Goal: Task Accomplishment & Management: Complete application form

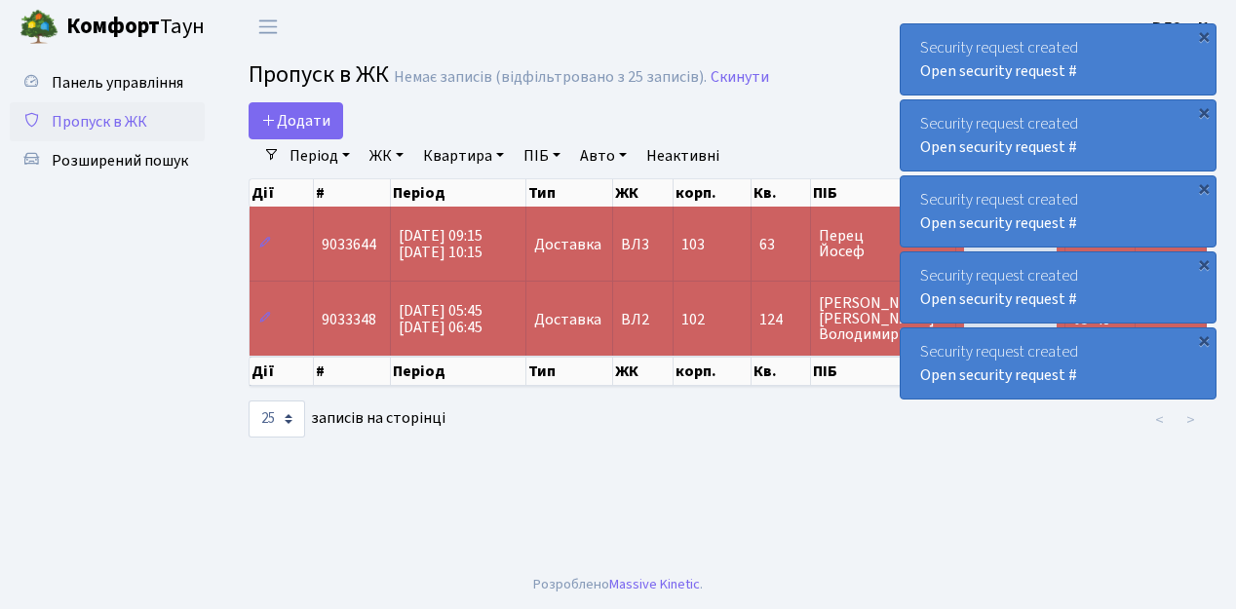
select select "25"
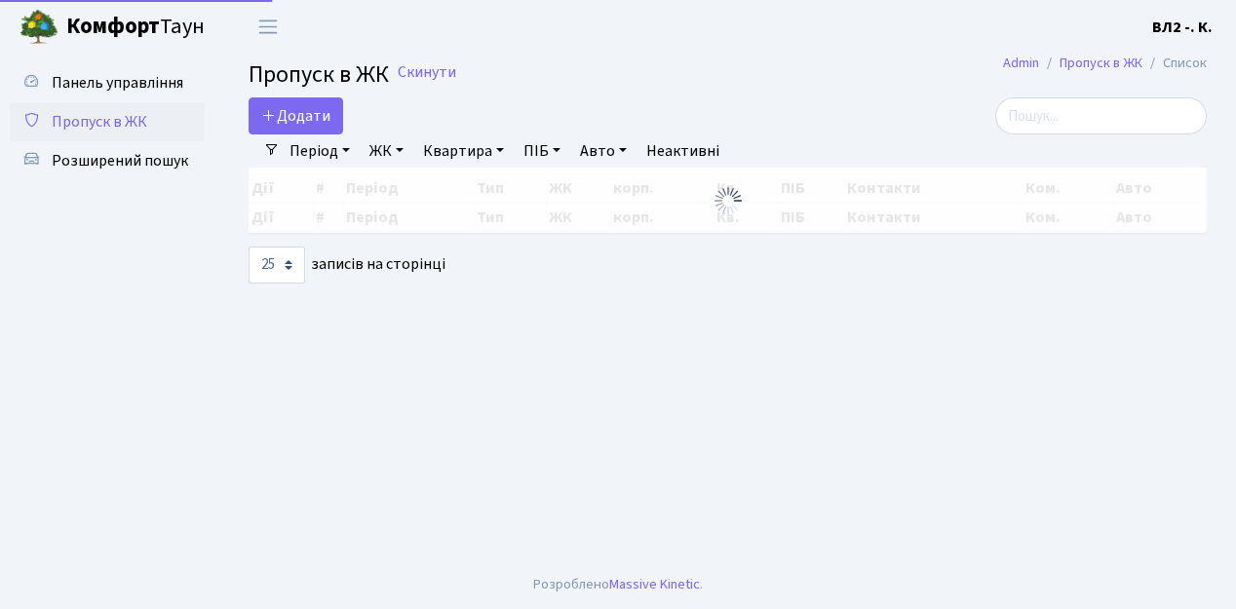
select select "25"
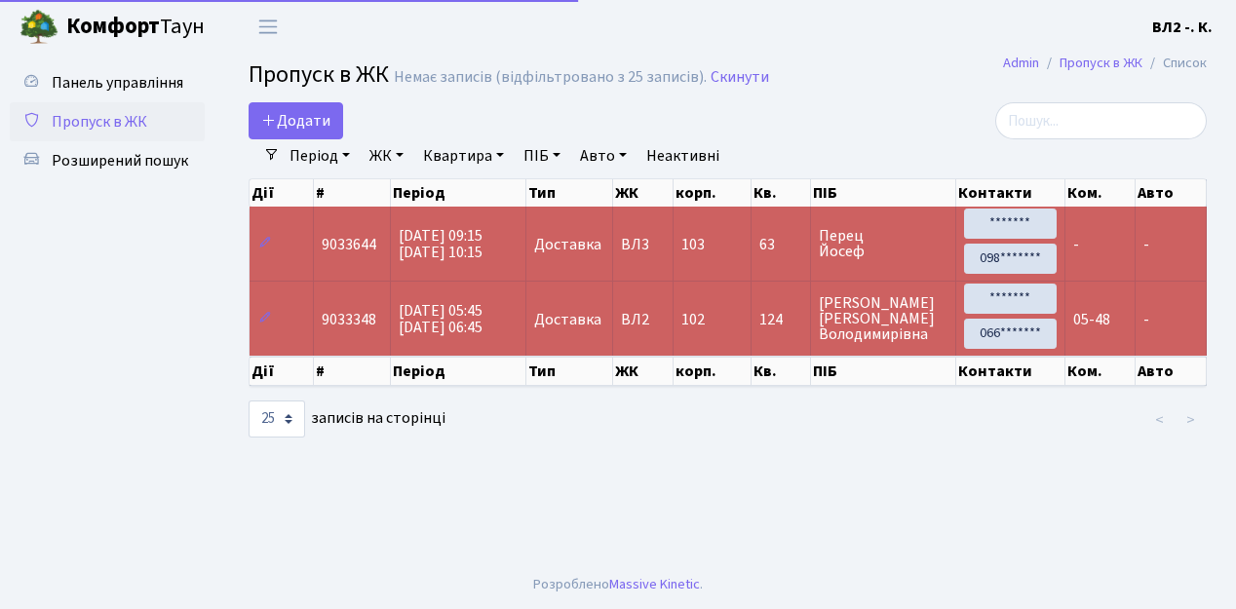
select select "25"
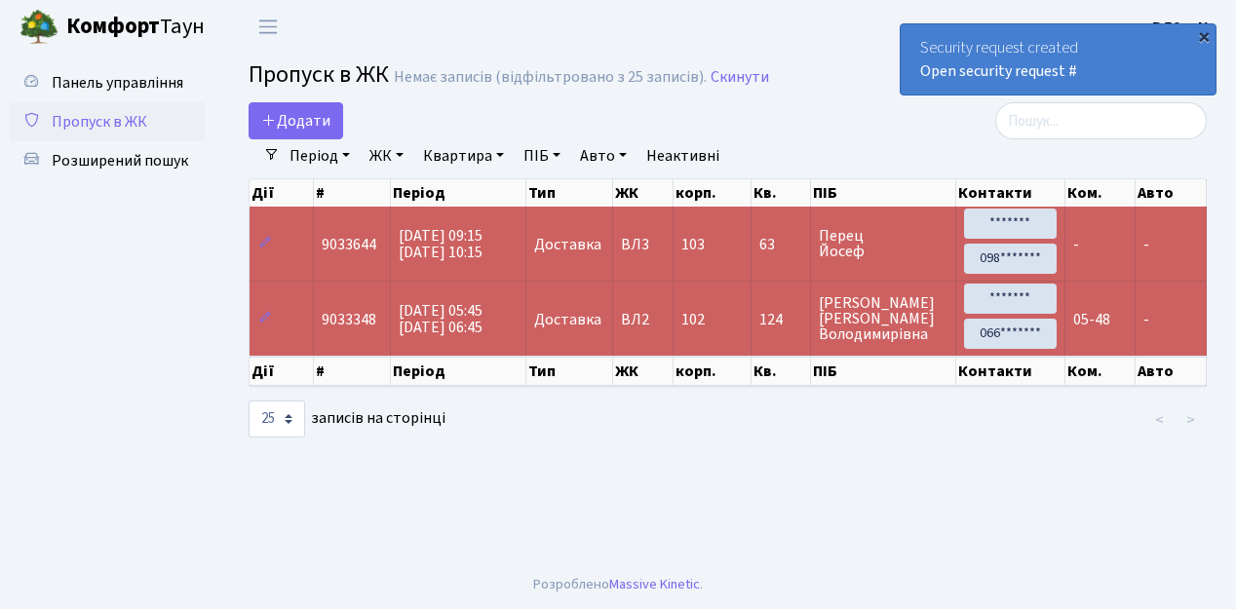
click at [1205, 34] on div "×" at bounding box center [1203, 35] width 19 height 19
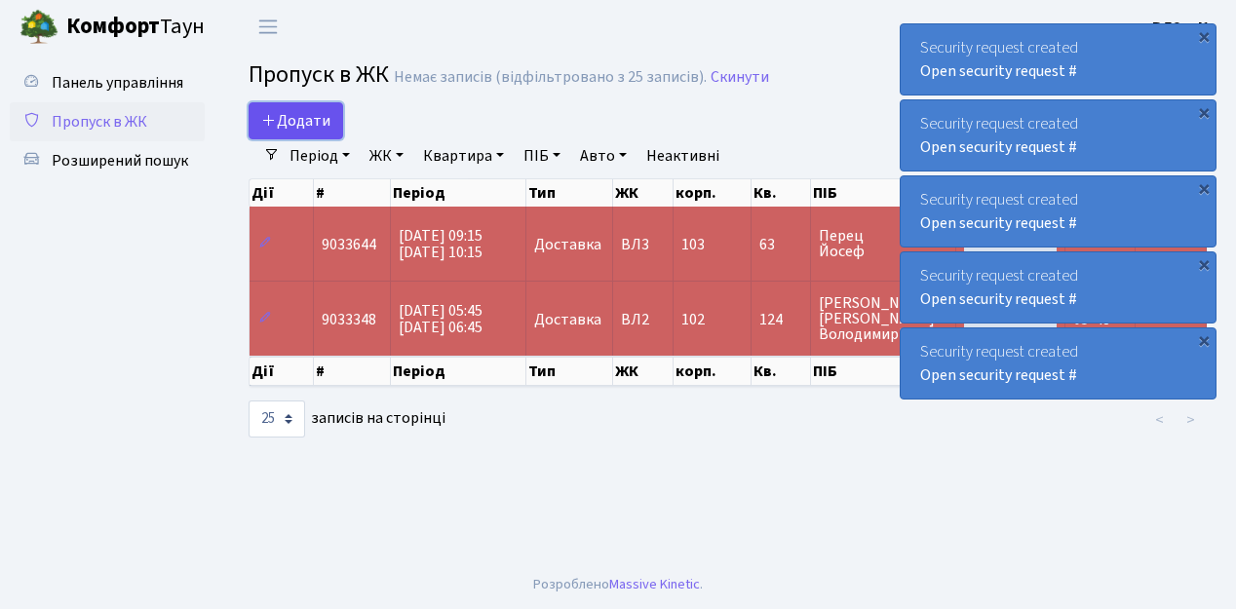
click at [335, 134] on link "Додати" at bounding box center [296, 120] width 95 height 37
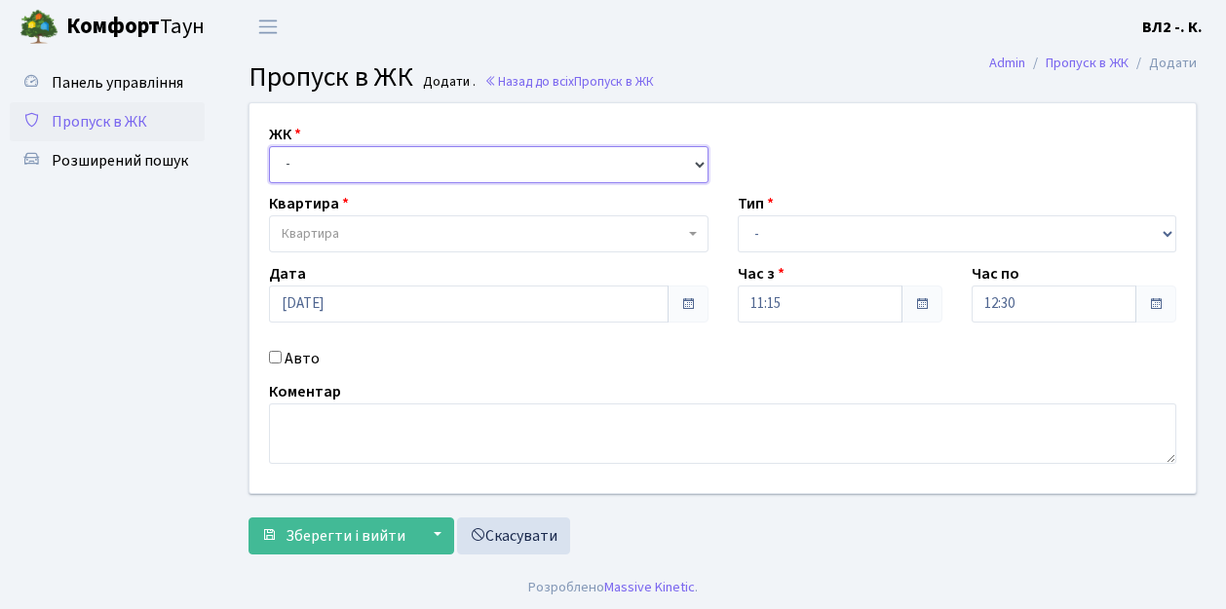
click at [696, 163] on select "- ВЛ1, Ужгородський пров., 4/1 ВЛ2, Голосіївський просп., 76 ВЛ3, пр.Голосіївсь…" at bounding box center [489, 164] width 440 height 37
select select "317"
click at [269, 146] on select "- ВЛ1, Ужгородський пров., 4/1 ВЛ2, Голосіївський просп., 76 ВЛ3, пр.Голосіївсь…" at bounding box center [489, 164] width 440 height 37
select select
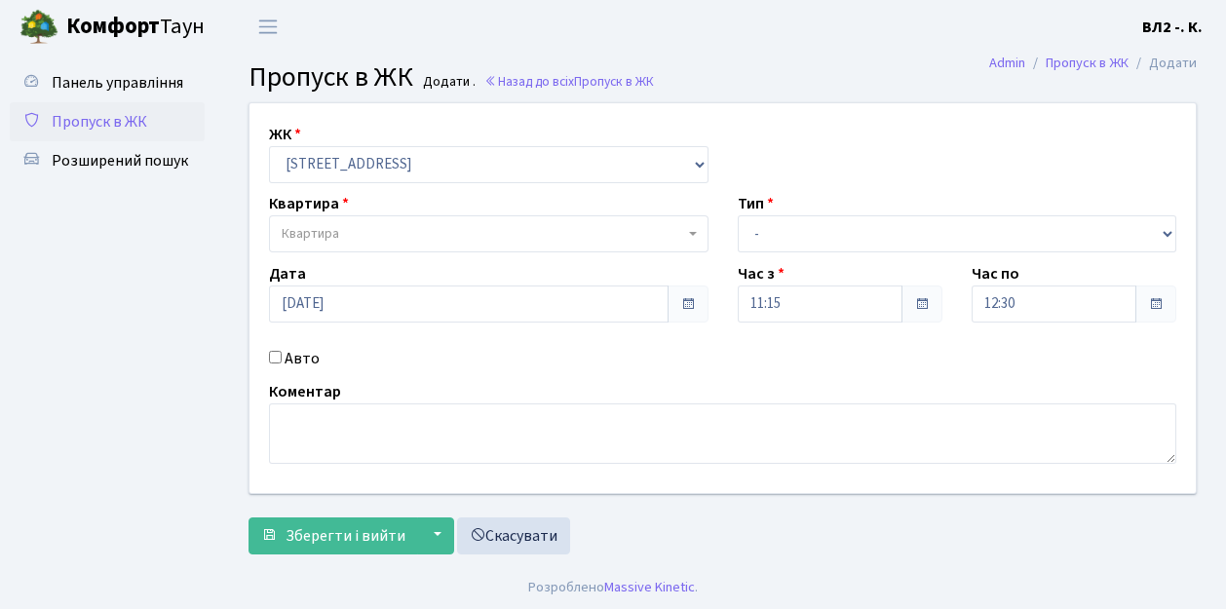
click at [694, 233] on b at bounding box center [693, 234] width 8 height 4
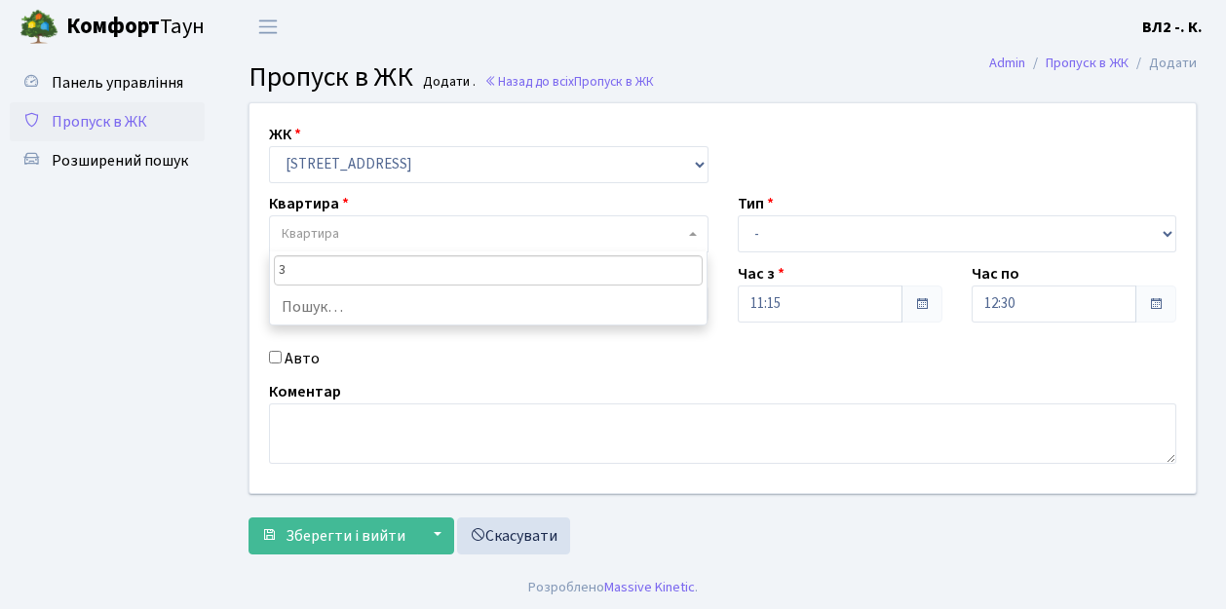
type input "32"
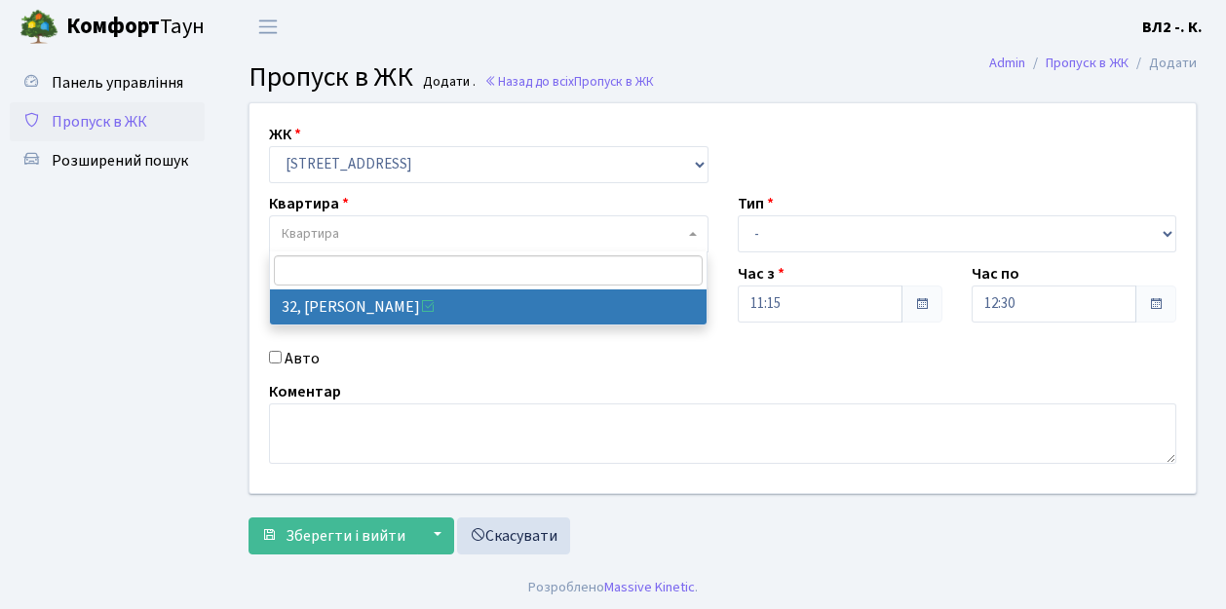
select select "38035"
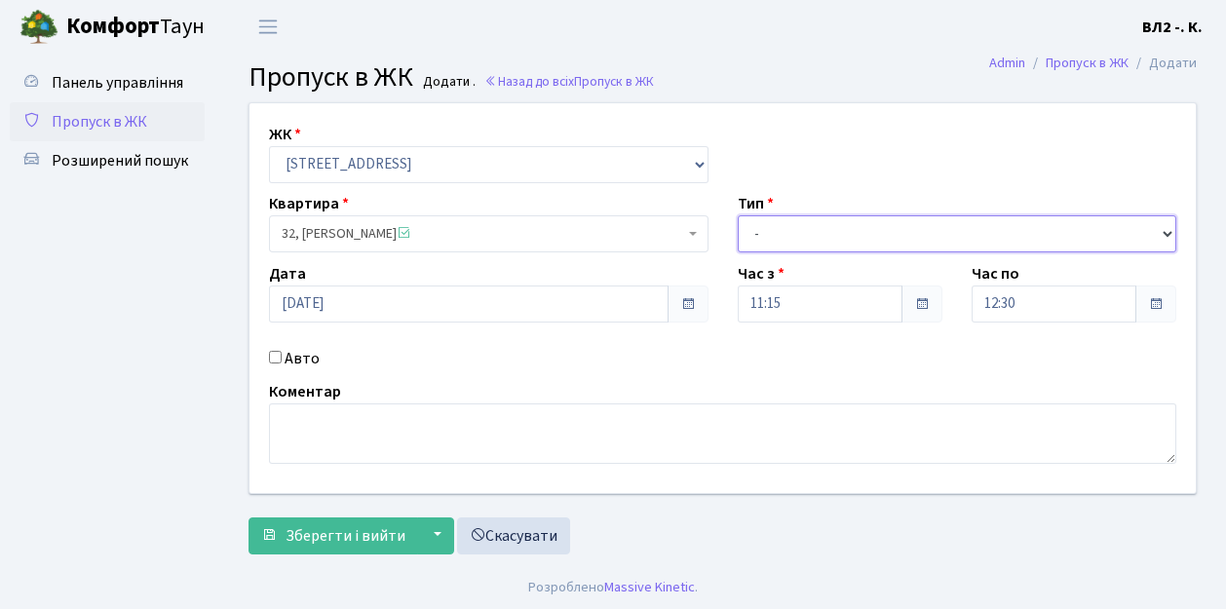
click at [1168, 232] on select "- Доставка Таксі Гості Сервіс" at bounding box center [958, 233] width 440 height 37
select select "1"
click at [738, 215] on select "- Доставка Таксі Гості Сервіс" at bounding box center [958, 233] width 440 height 37
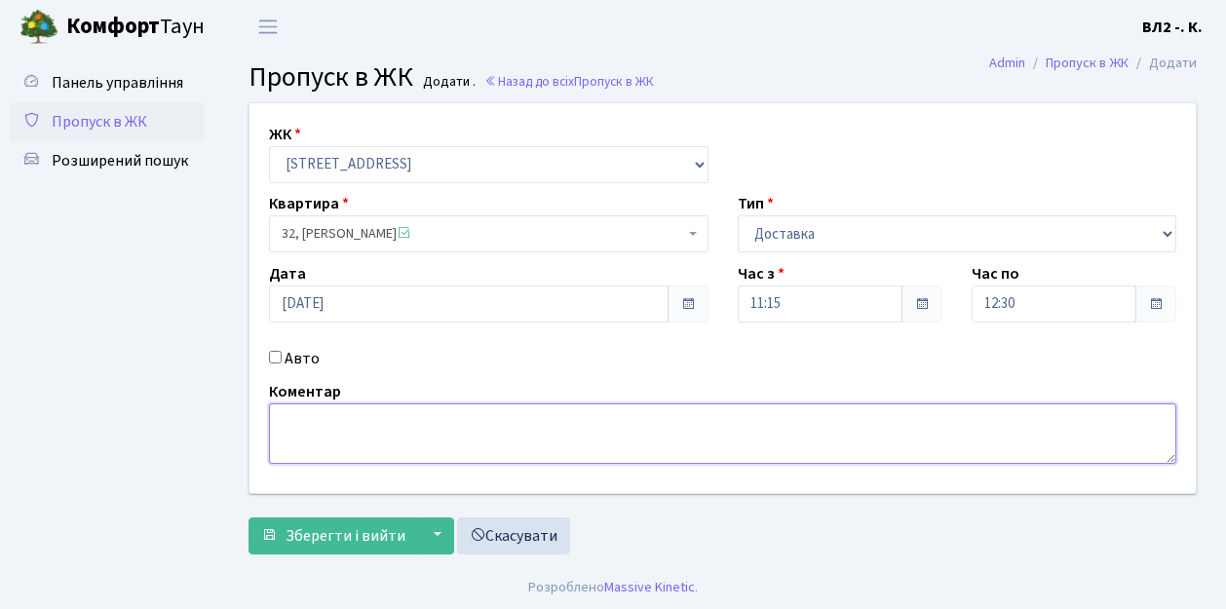
drag, startPoint x: 285, startPoint y: 423, endPoint x: 416, endPoint y: 398, distance: 134.0
click at [287, 423] on textarea at bounding box center [722, 433] width 907 height 60
type textarea "Glovo 11-26"
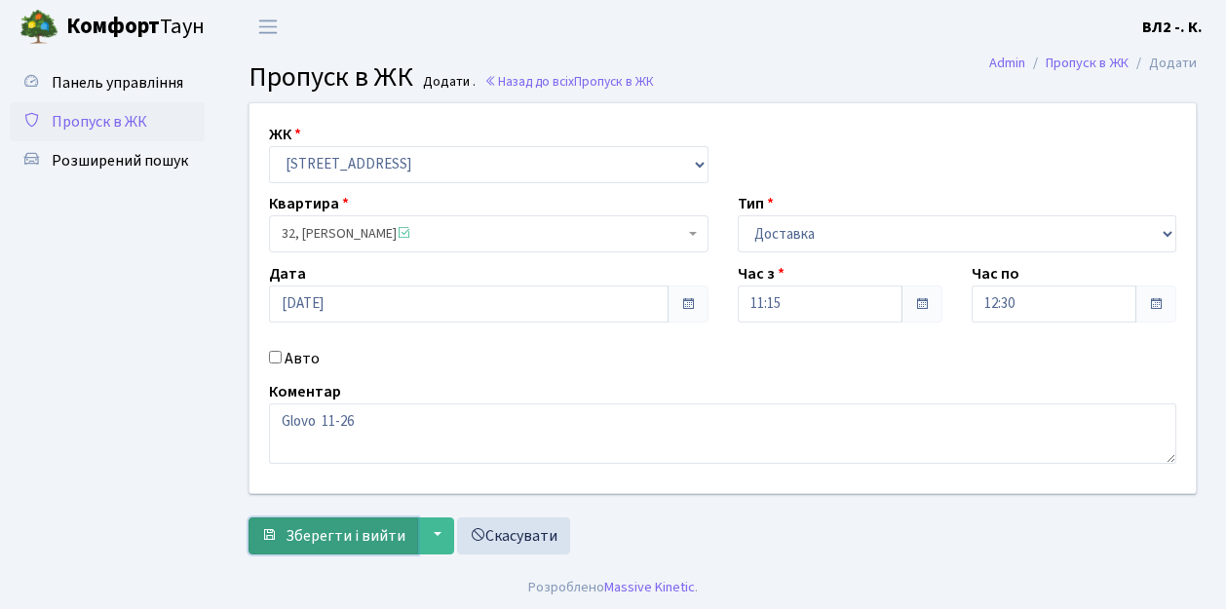
click at [333, 541] on span "Зберегти і вийти" at bounding box center [346, 535] width 120 height 21
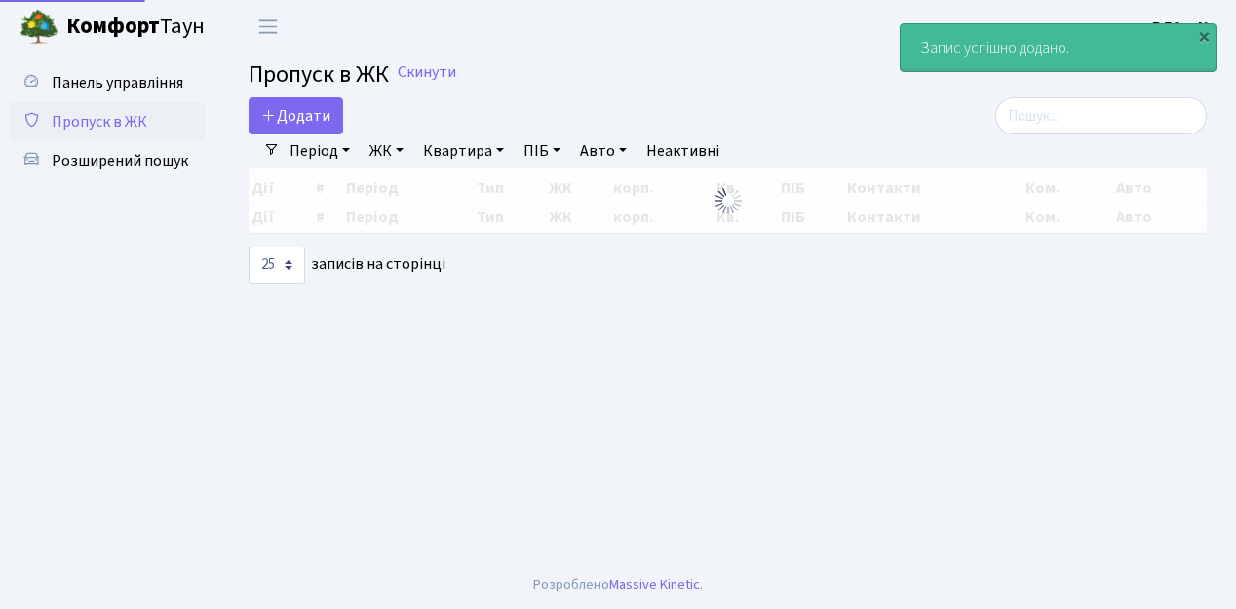
select select "25"
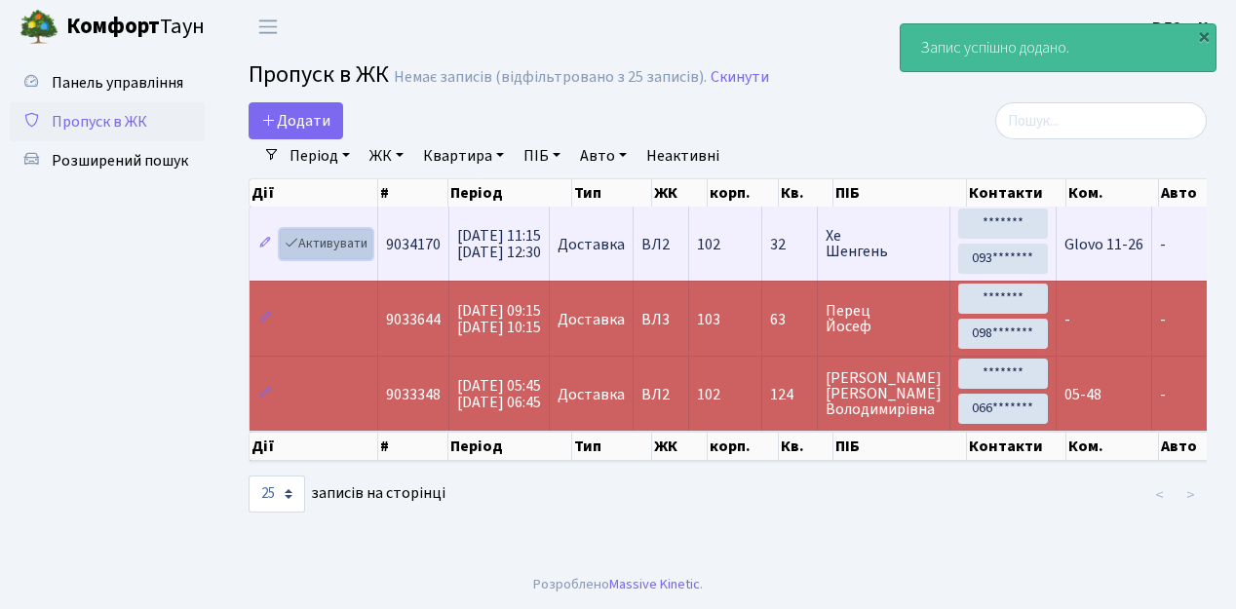
click at [364, 253] on link "Активувати" at bounding box center [326, 244] width 93 height 30
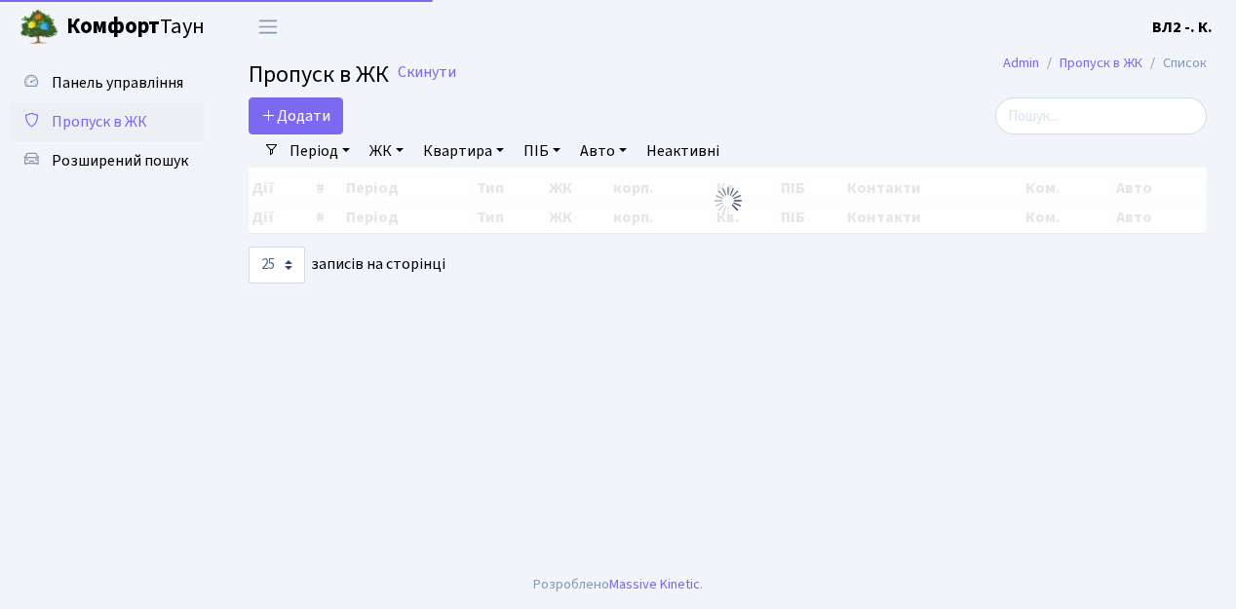
select select "25"
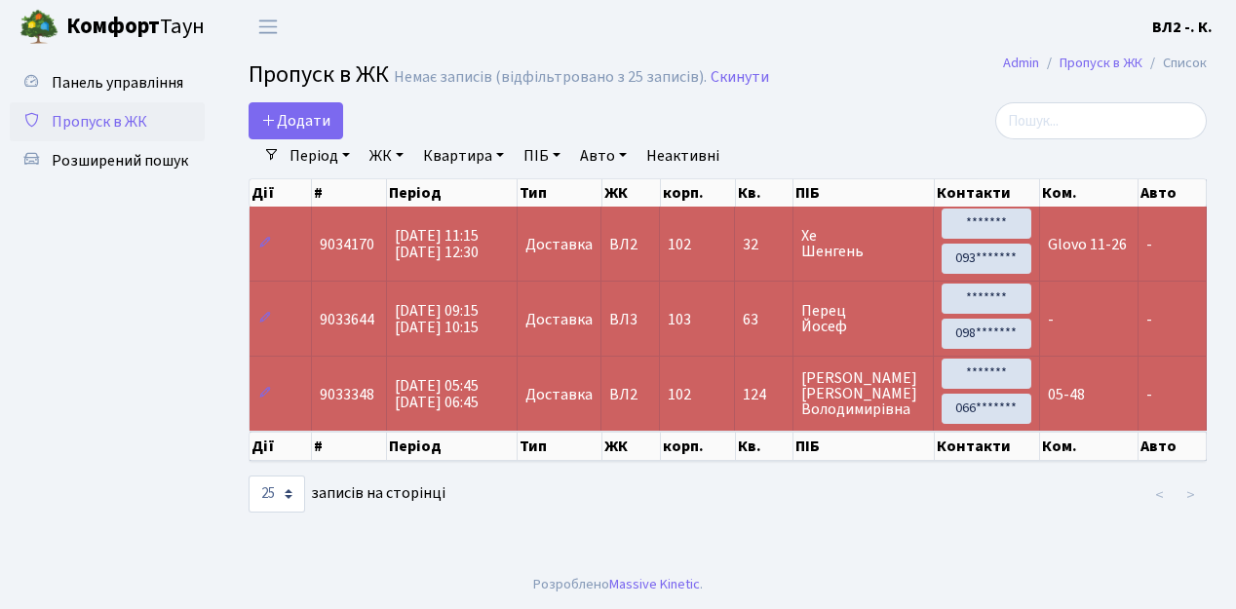
click at [343, 155] on link "Період" at bounding box center [320, 155] width 76 height 33
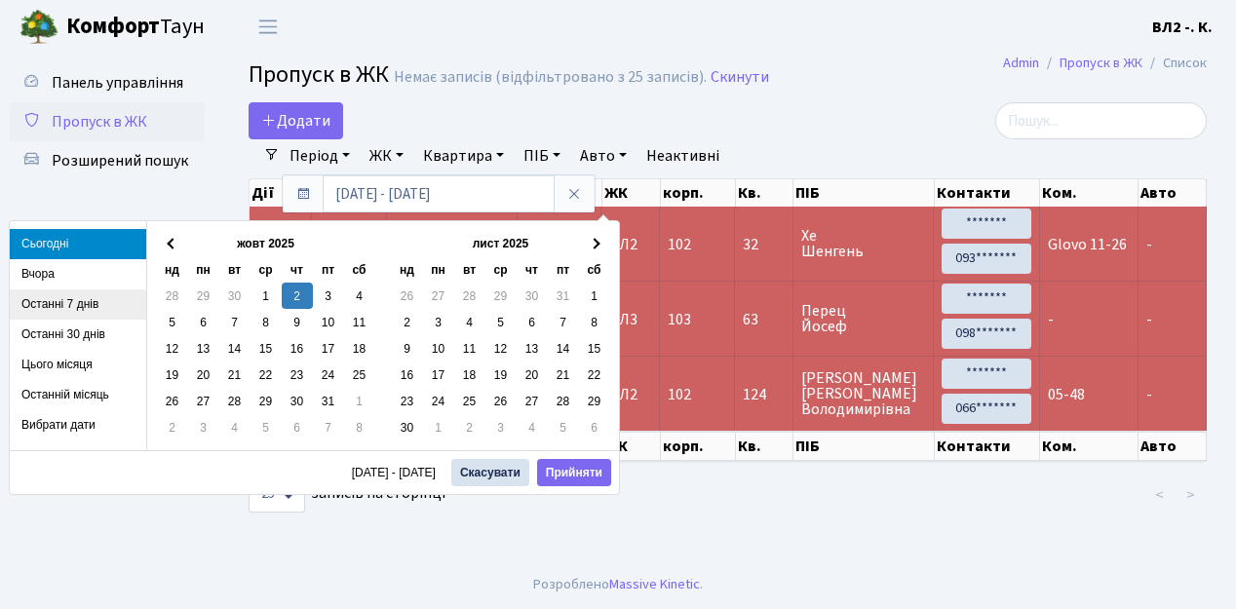
click at [92, 304] on li "Останні 7 днів" at bounding box center [78, 304] width 136 height 30
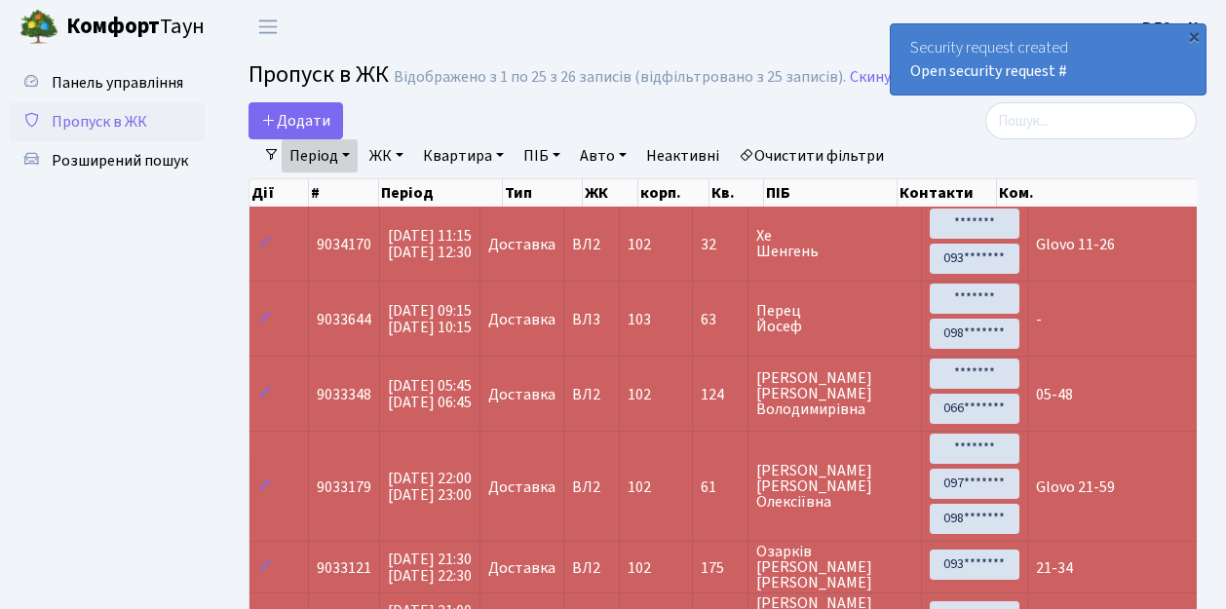
click at [347, 155] on link "Період" at bounding box center [320, 155] width 76 height 33
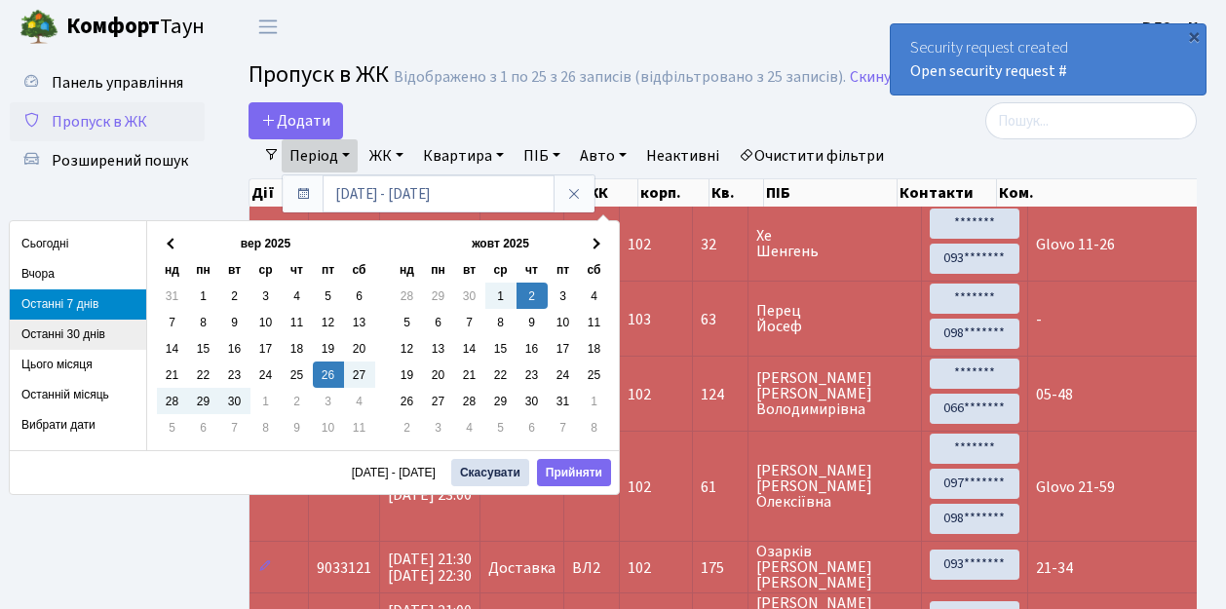
click at [77, 331] on li "Останні 30 днів" at bounding box center [78, 335] width 136 height 30
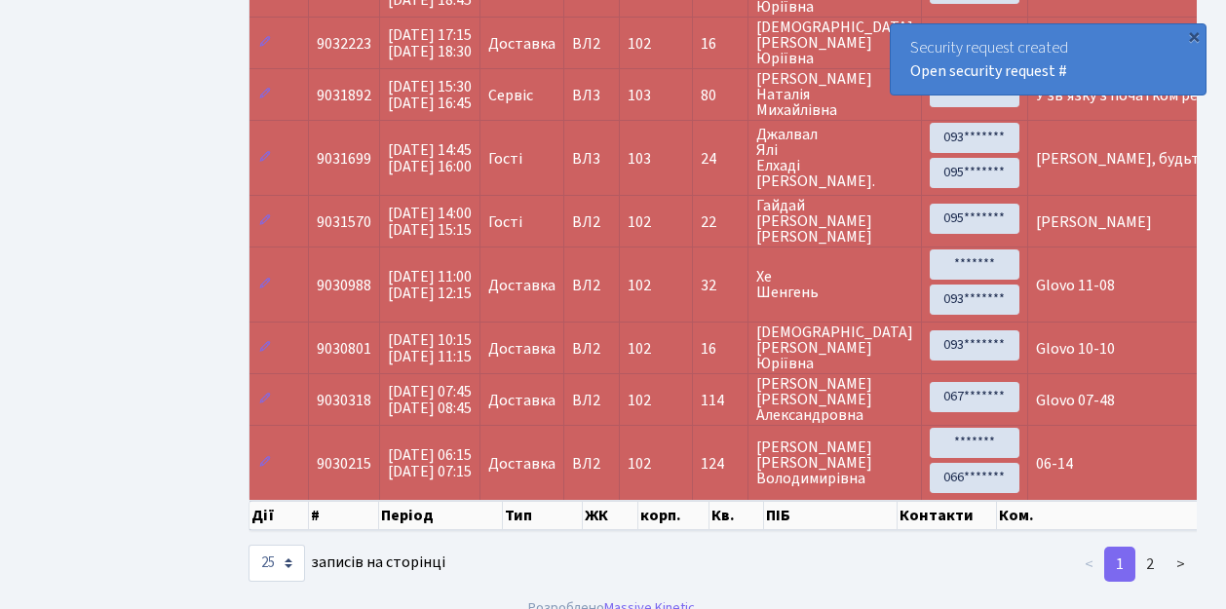
scroll to position [1322, 0]
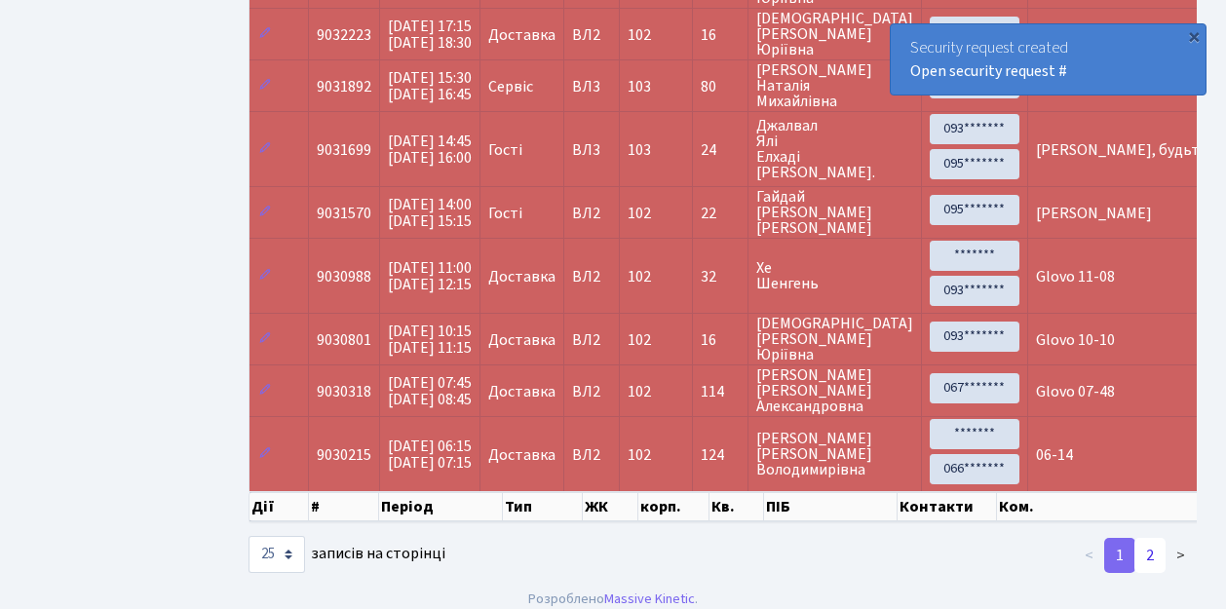
click at [1149, 540] on link "2" at bounding box center [1149, 555] width 31 height 35
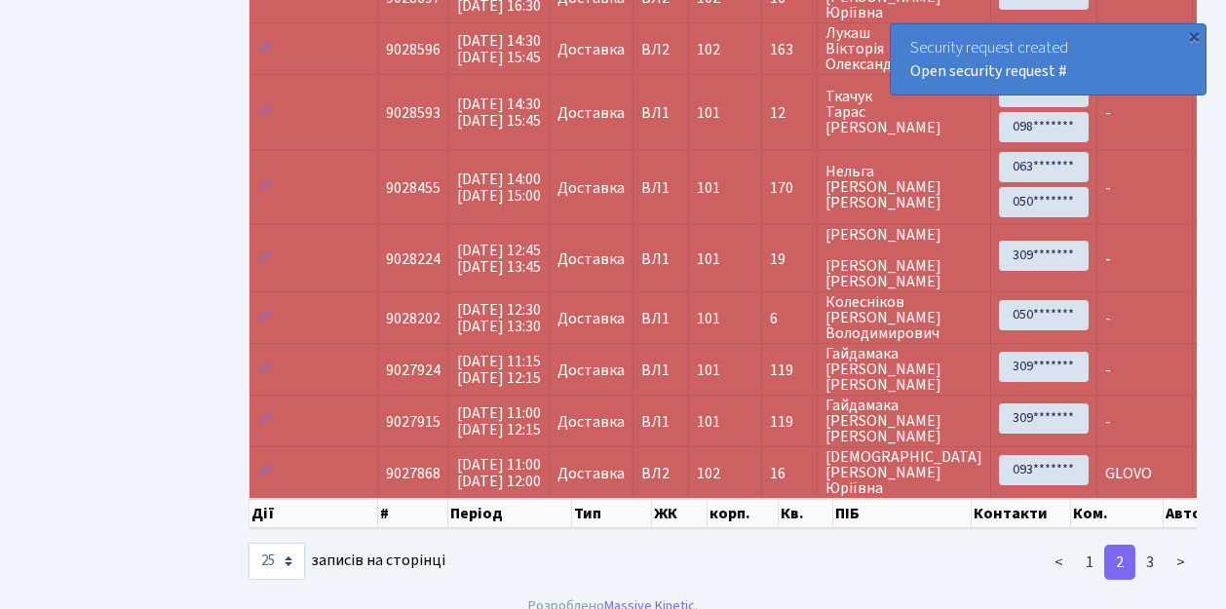
scroll to position [1484, 0]
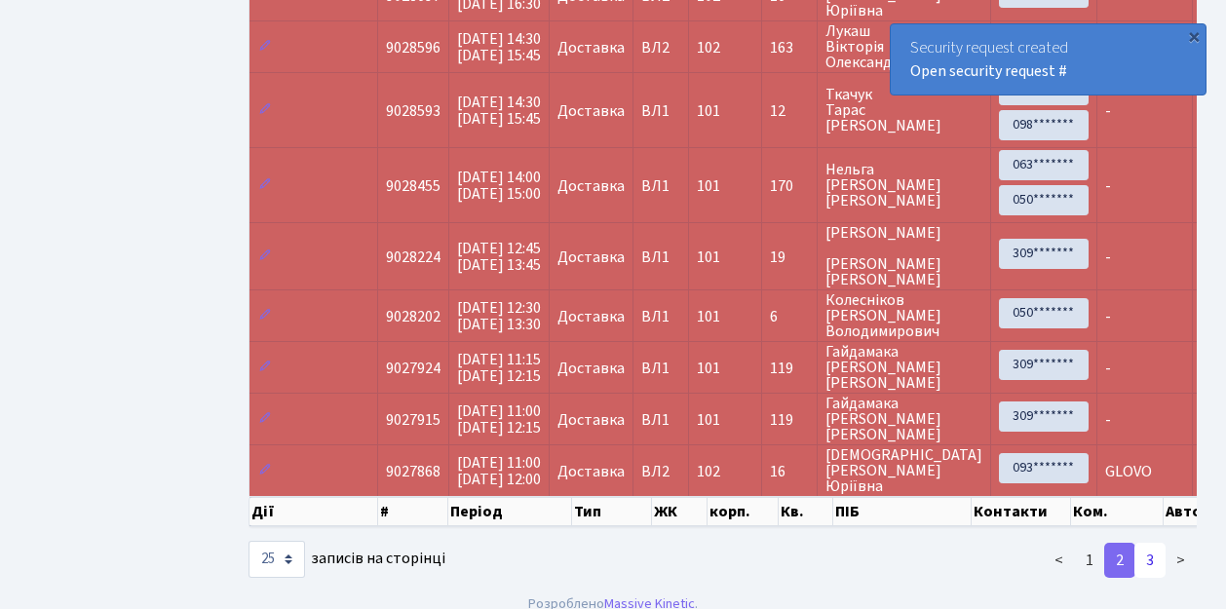
click at [1150, 543] on link "3" at bounding box center [1149, 560] width 31 height 35
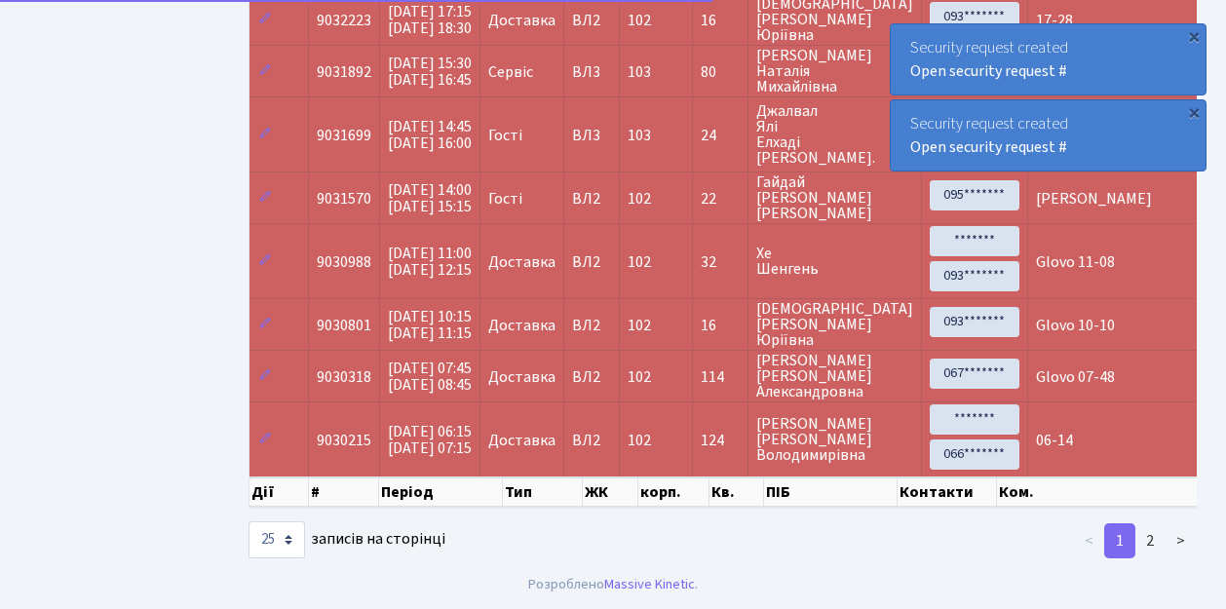
scroll to position [1322, 0]
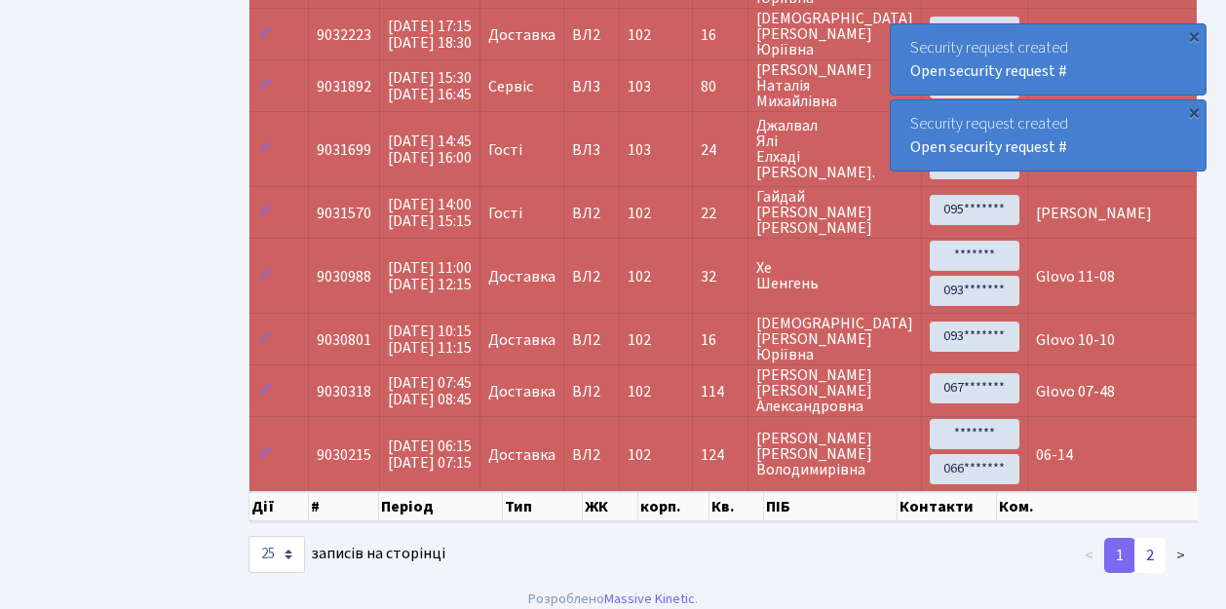
click at [1147, 538] on link "2" at bounding box center [1149, 555] width 31 height 35
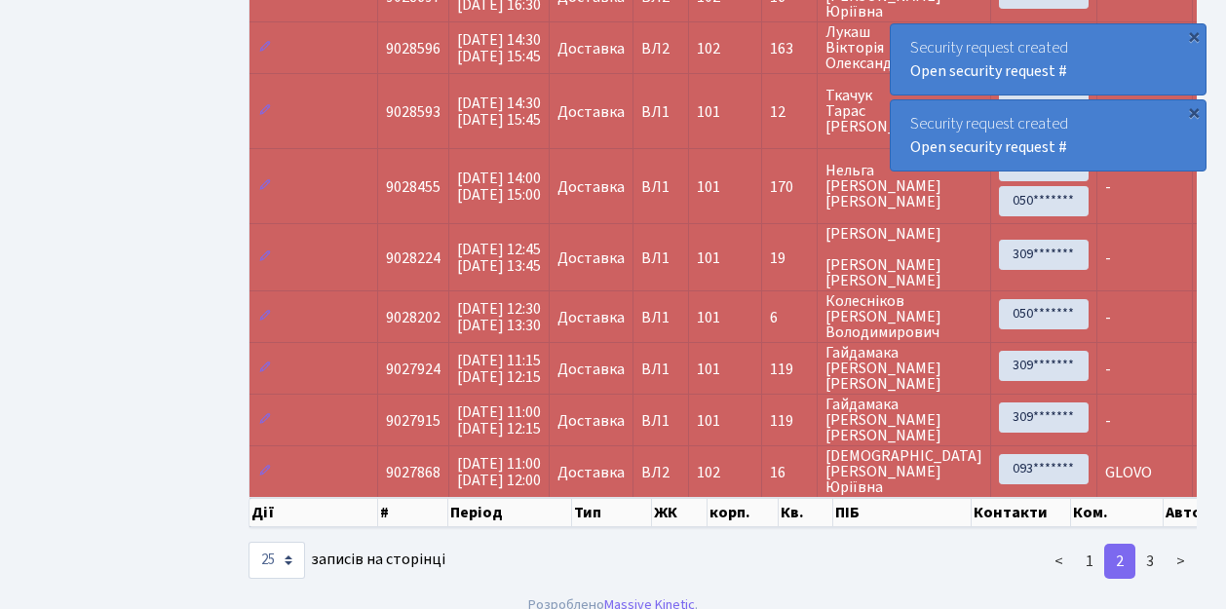
scroll to position [1484, 0]
click at [1154, 543] on link "3" at bounding box center [1149, 560] width 31 height 35
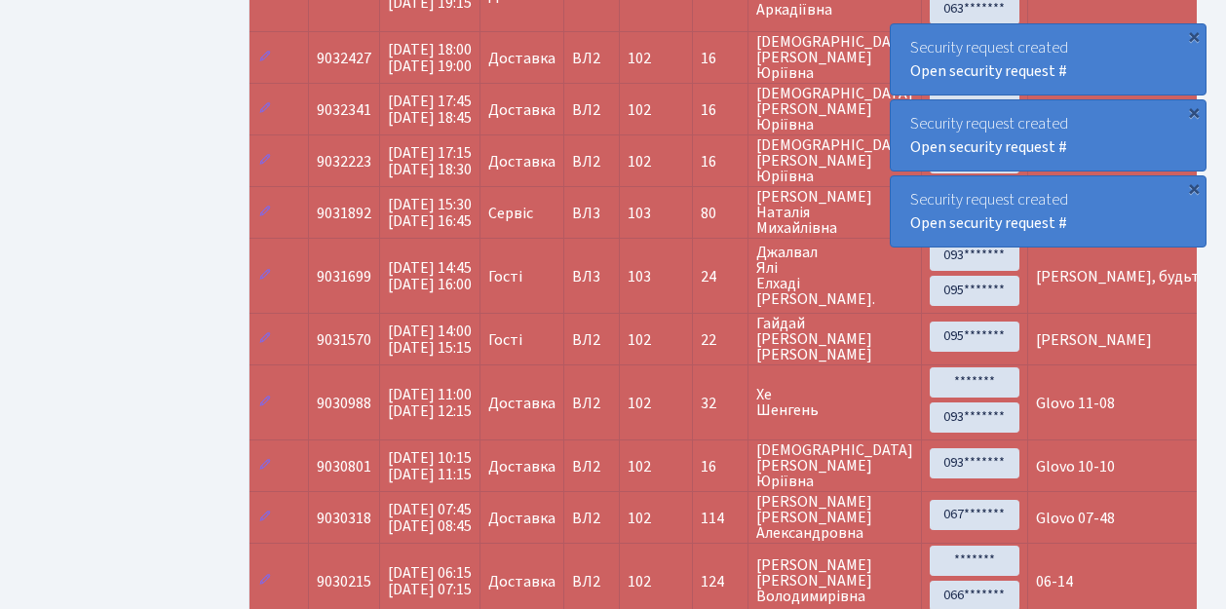
scroll to position [1322, 0]
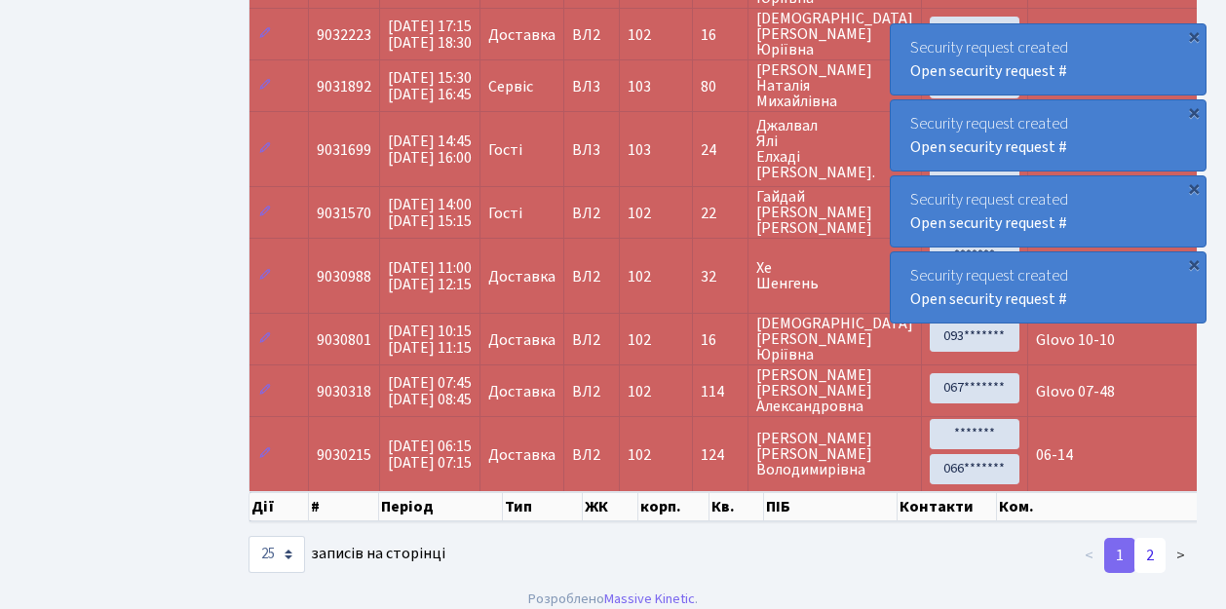
click at [1150, 539] on link "2" at bounding box center [1149, 555] width 31 height 35
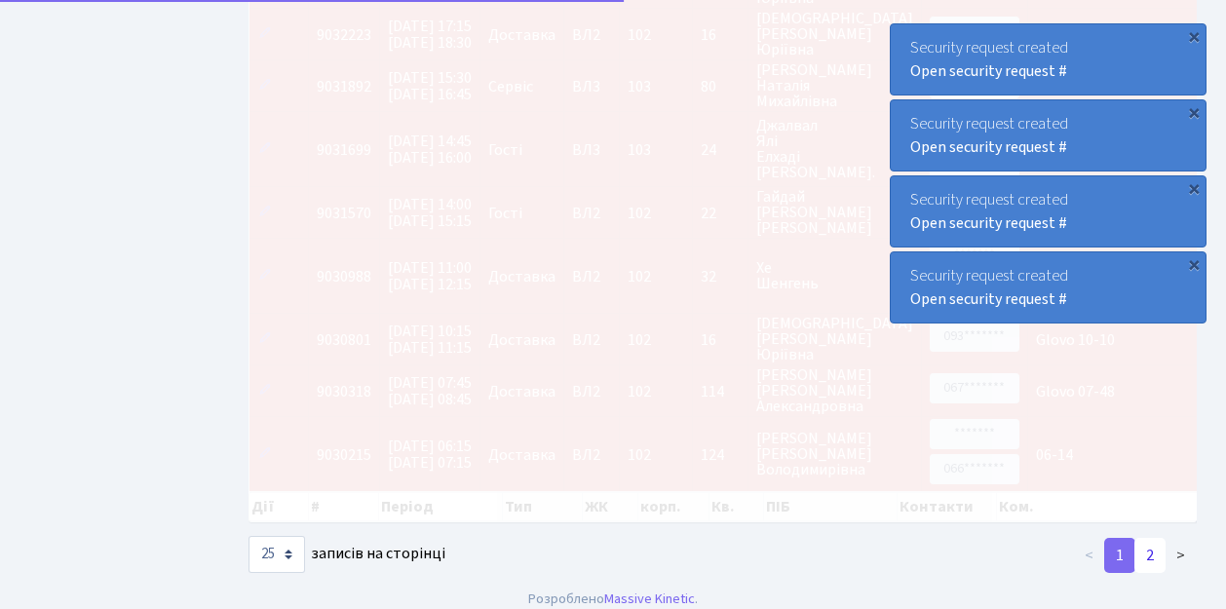
scroll to position [1484, 0]
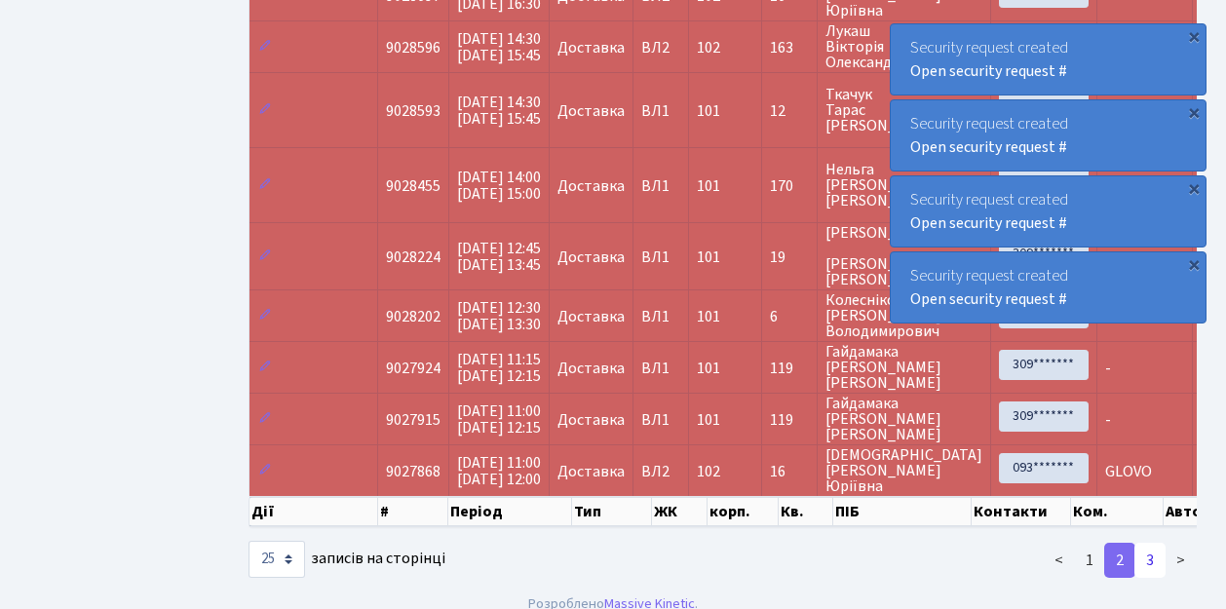
click at [1153, 543] on link "3" at bounding box center [1149, 560] width 31 height 35
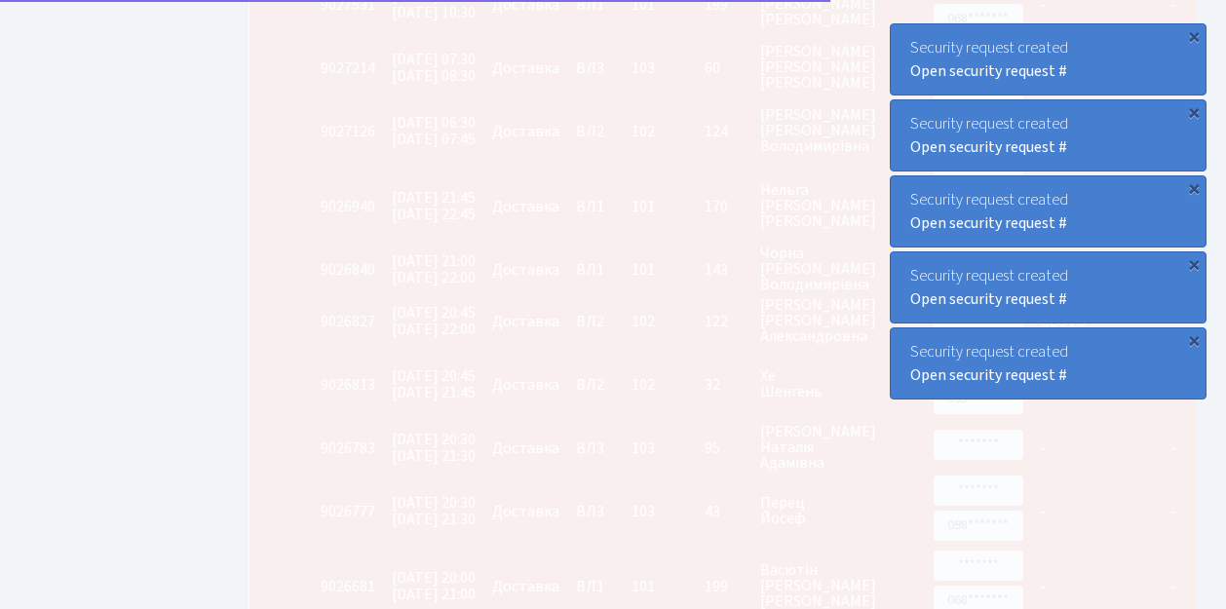
scroll to position [1320, 0]
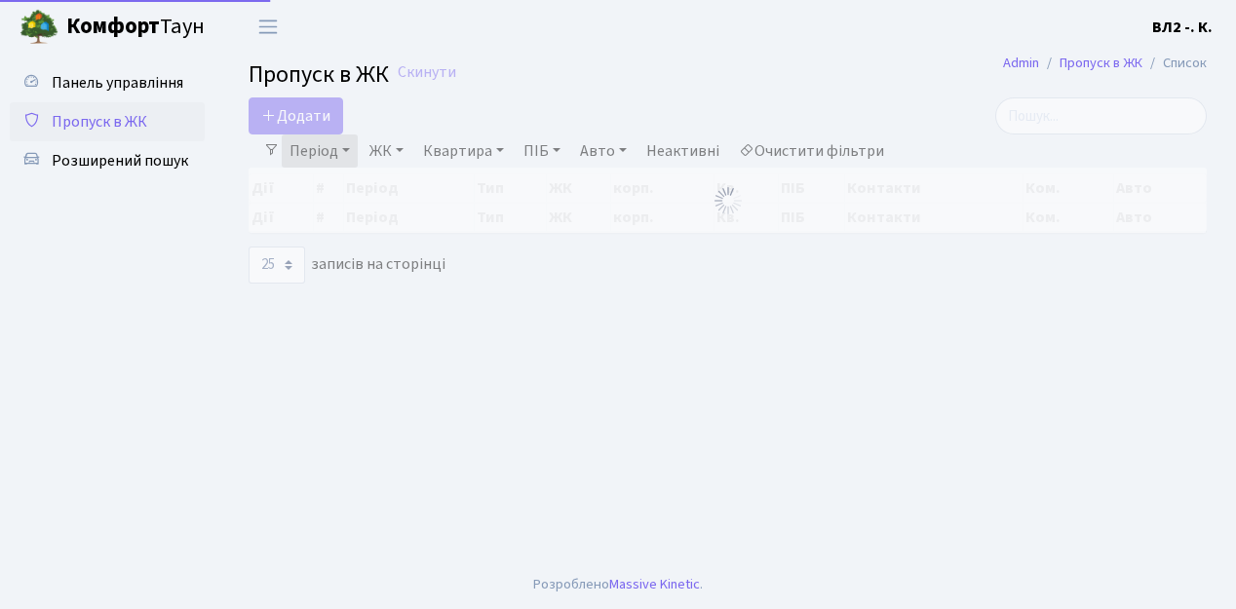
select select "25"
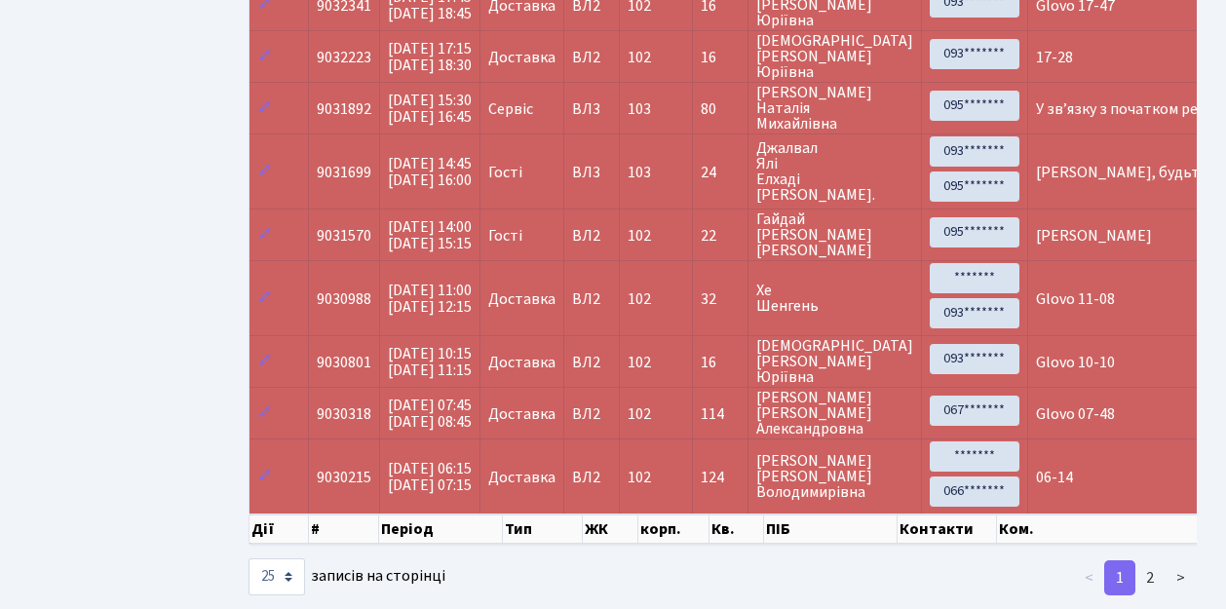
scroll to position [1322, 0]
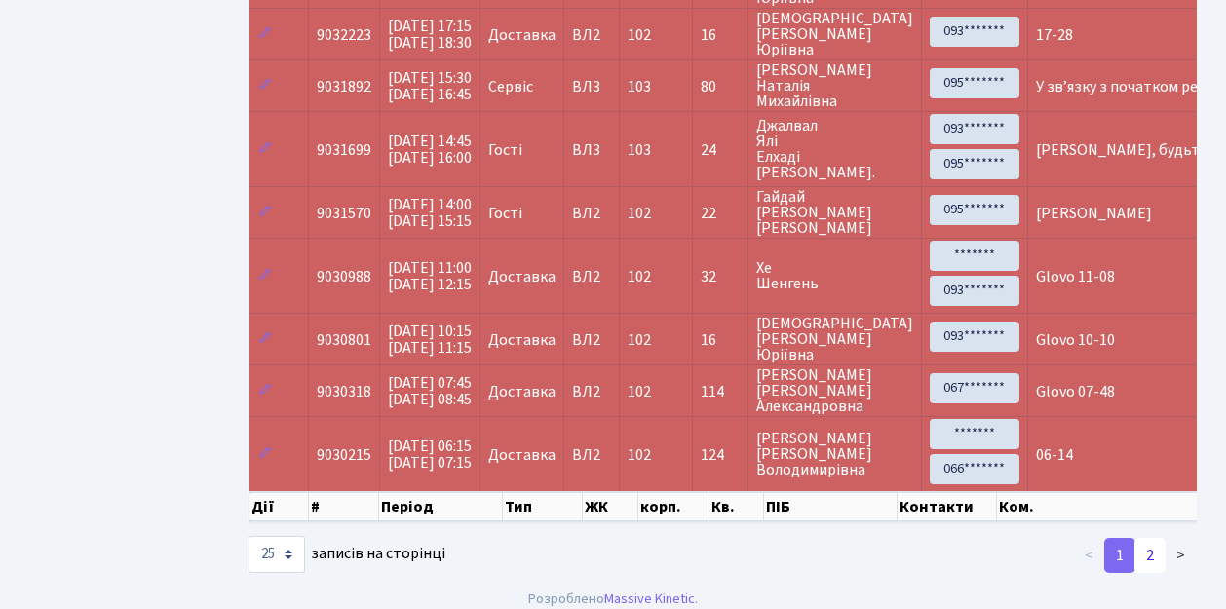
click at [1154, 538] on link "2" at bounding box center [1149, 555] width 31 height 35
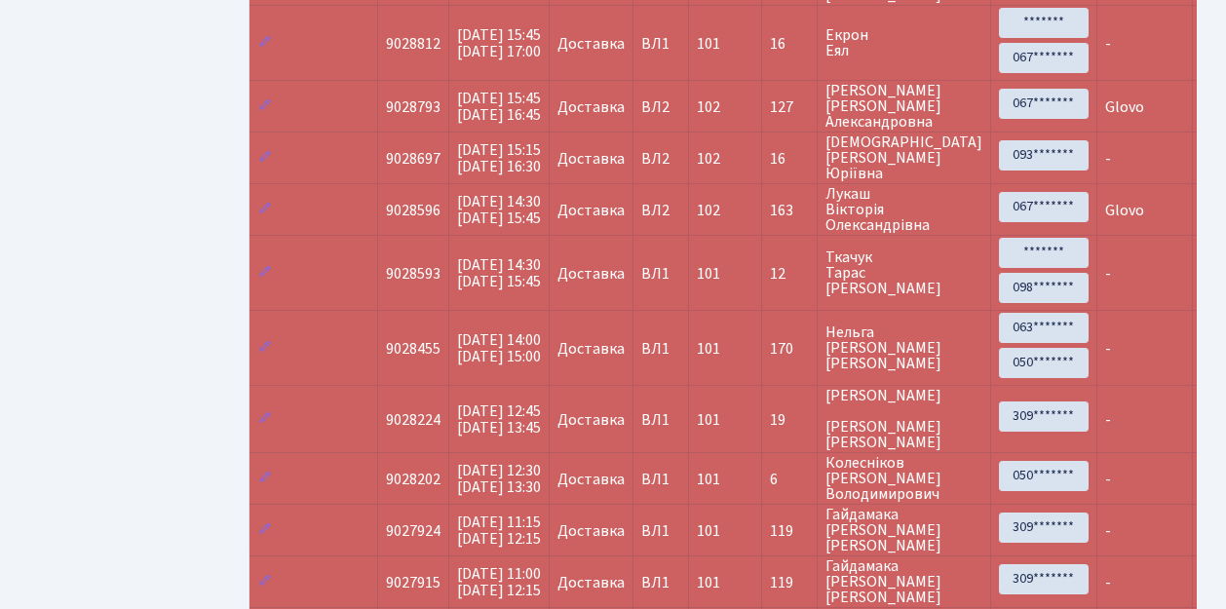
scroll to position [1484, 0]
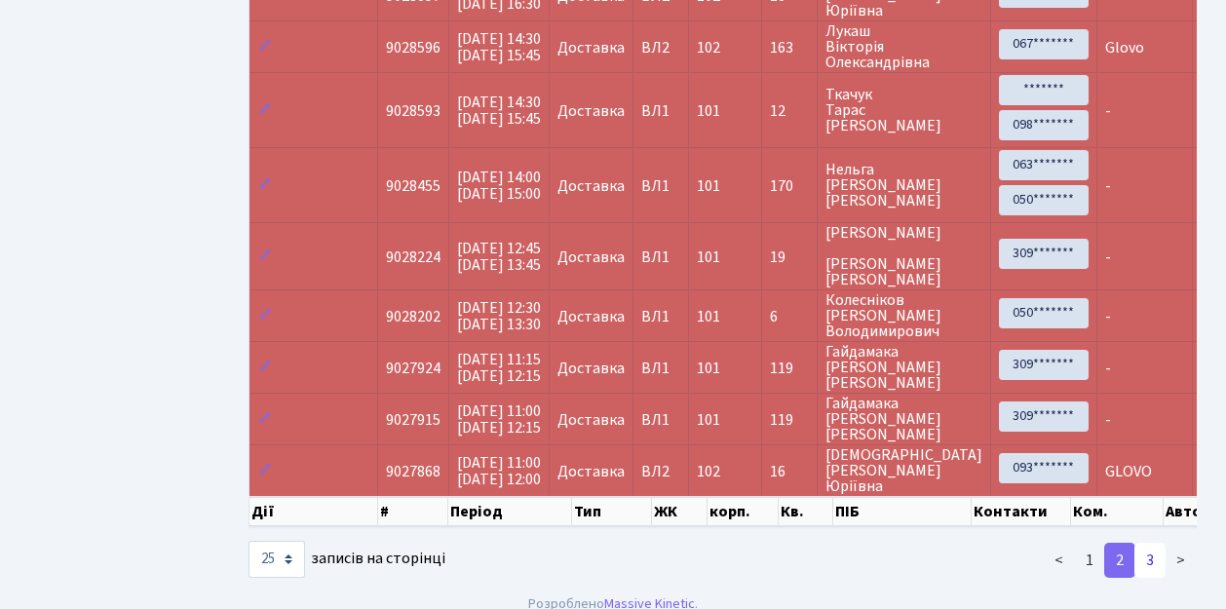
click at [1150, 543] on link "3" at bounding box center [1149, 560] width 31 height 35
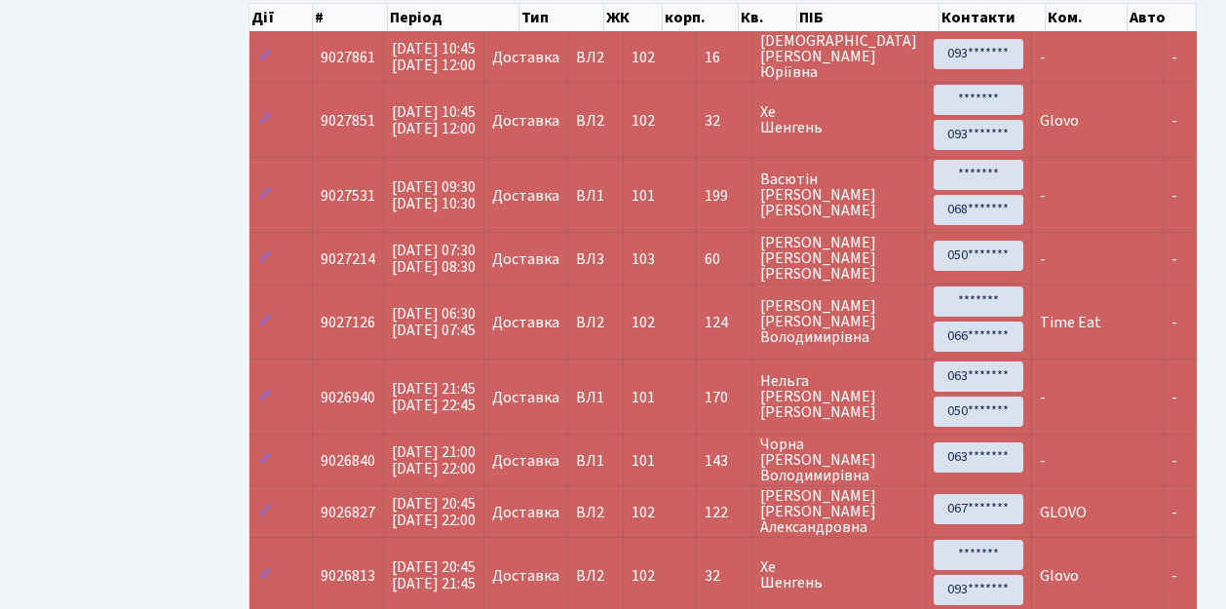
scroll to position [173, 0]
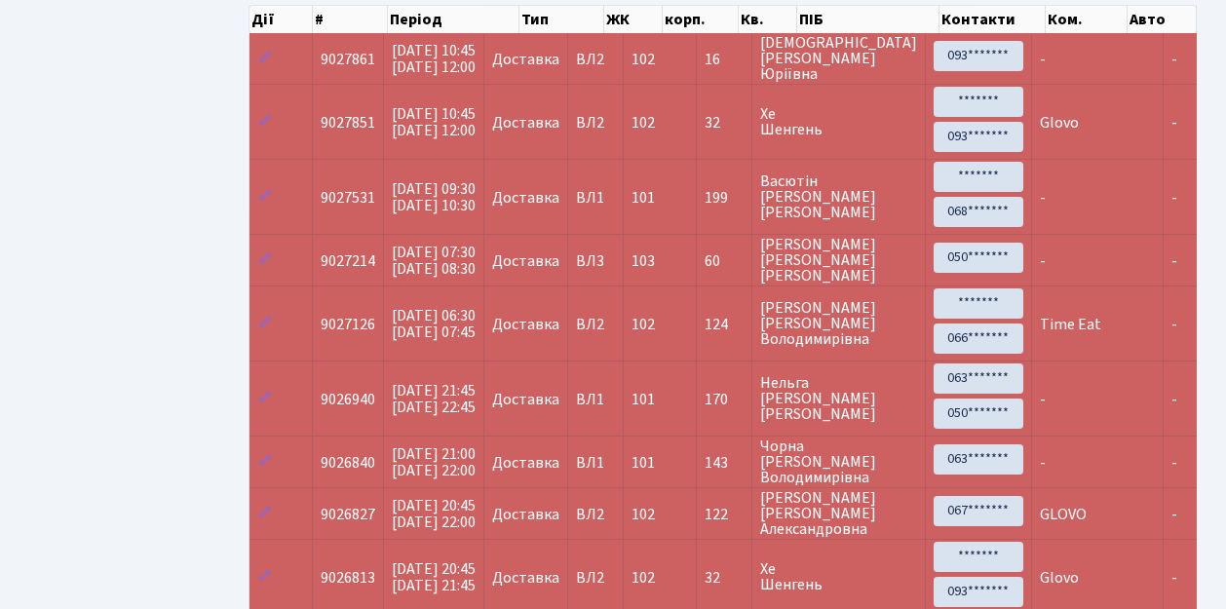
click at [1053, 317] on span "Time Eat" at bounding box center [1070, 324] width 61 height 21
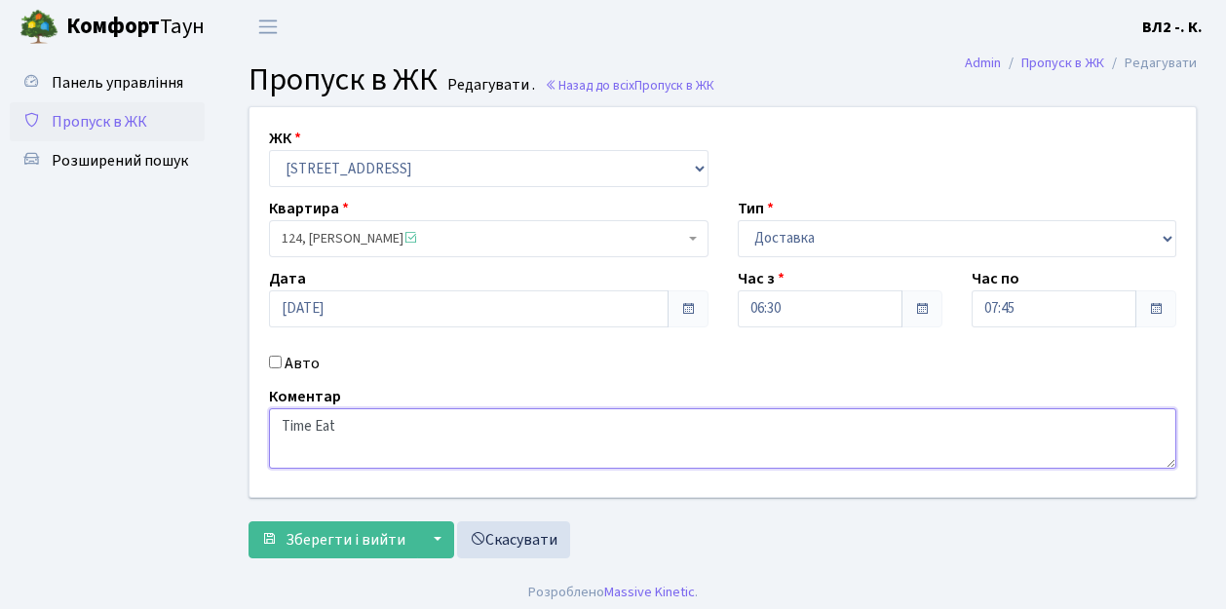
drag, startPoint x: 279, startPoint y: 426, endPoint x: 342, endPoint y: 431, distance: 63.5
click at [342, 431] on textarea "Time Eat" at bounding box center [722, 438] width 907 height 60
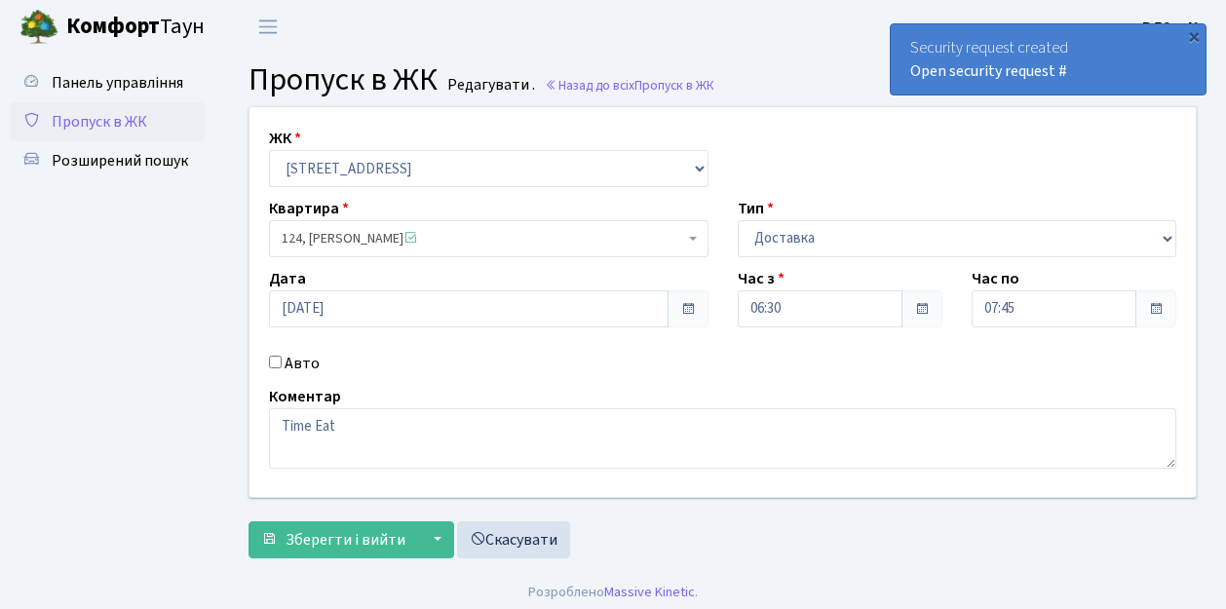
click at [86, 121] on span "Пропуск в ЖК" at bounding box center [100, 121] width 96 height 21
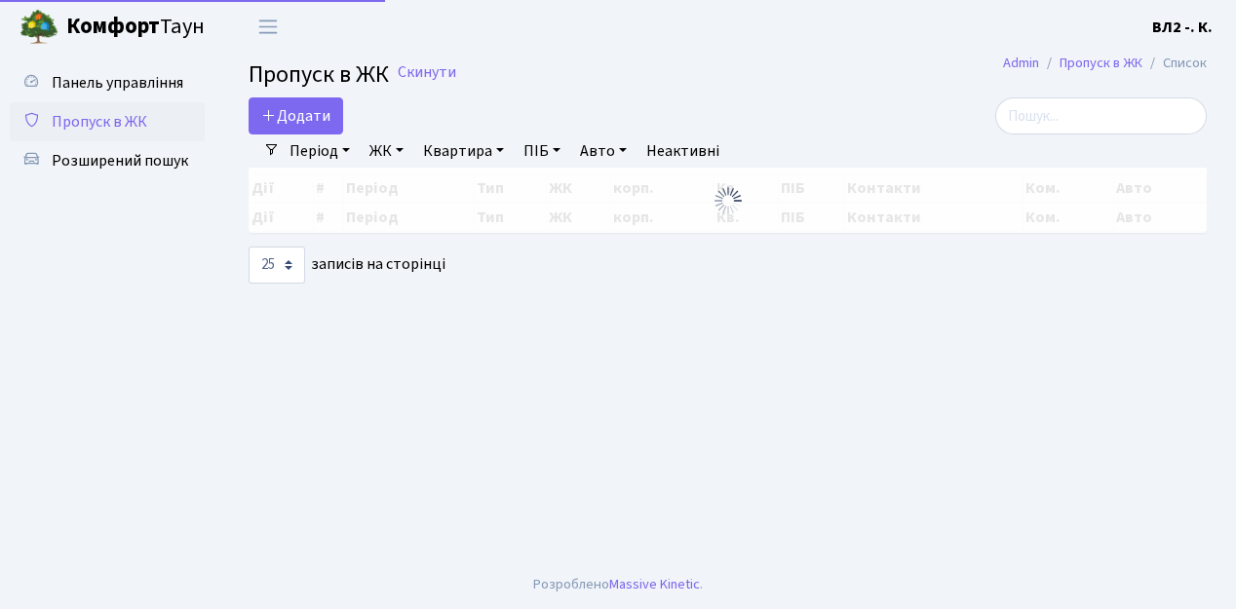
select select "25"
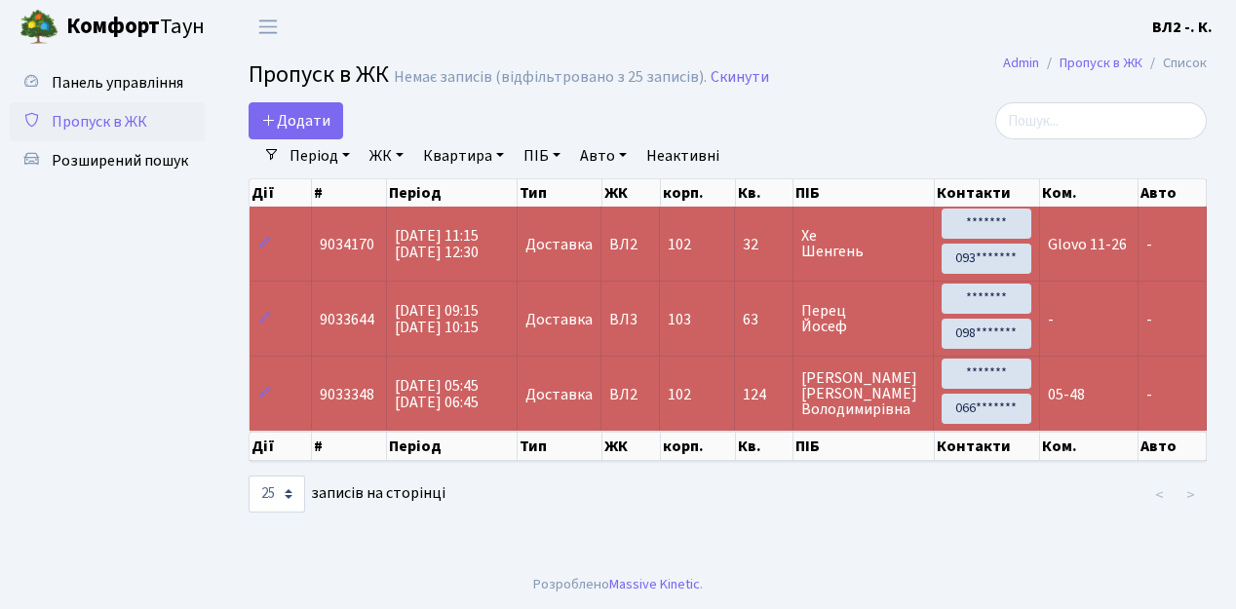
click at [1053, 409] on td "05-48" at bounding box center [1089, 393] width 98 height 75
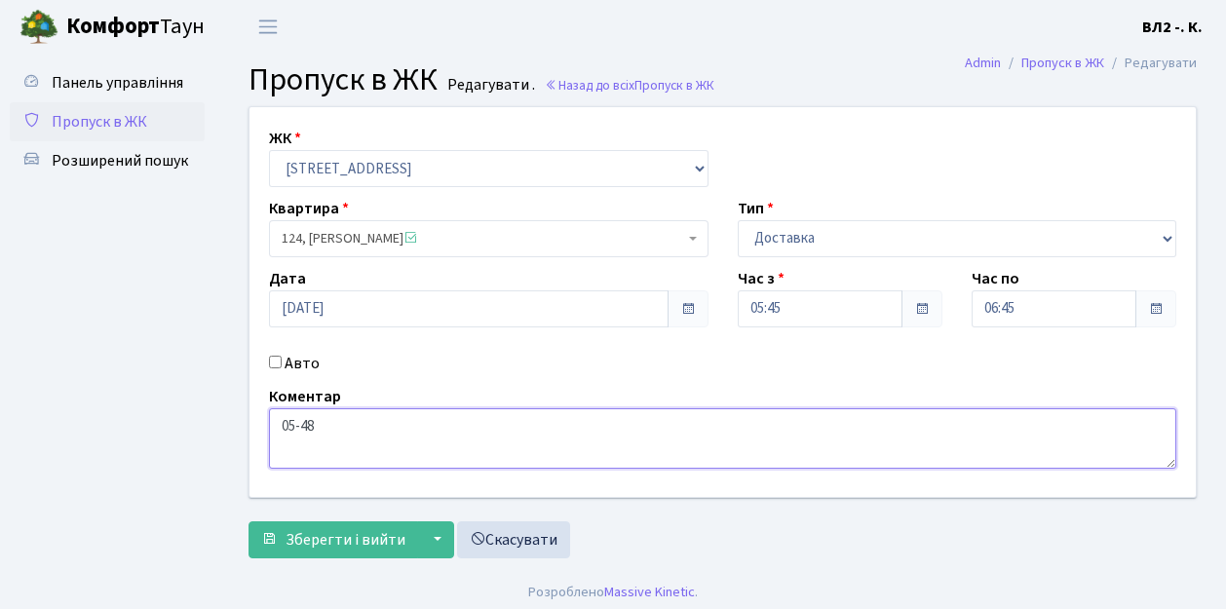
click at [280, 428] on textarea "05-48" at bounding box center [722, 438] width 907 height 60
paste textarea "Time Eat"
type textarea "Time Eat 05-48"
click at [302, 542] on span "Зберегти і вийти" at bounding box center [346, 539] width 120 height 21
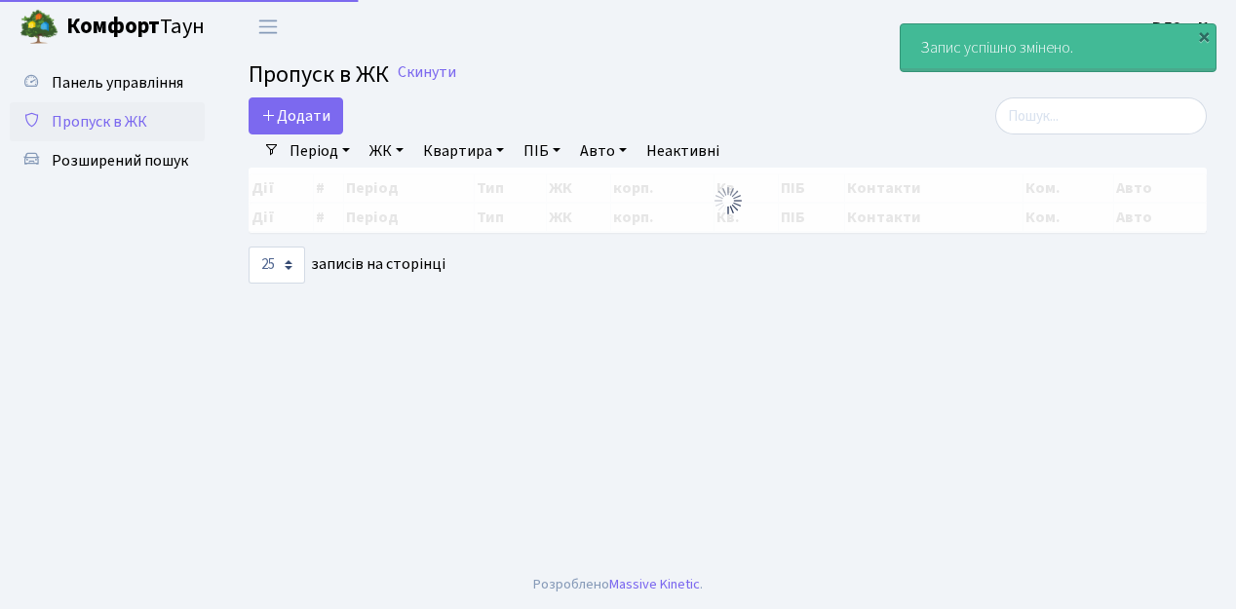
select select "25"
